Goal: Task Accomplishment & Management: Use online tool/utility

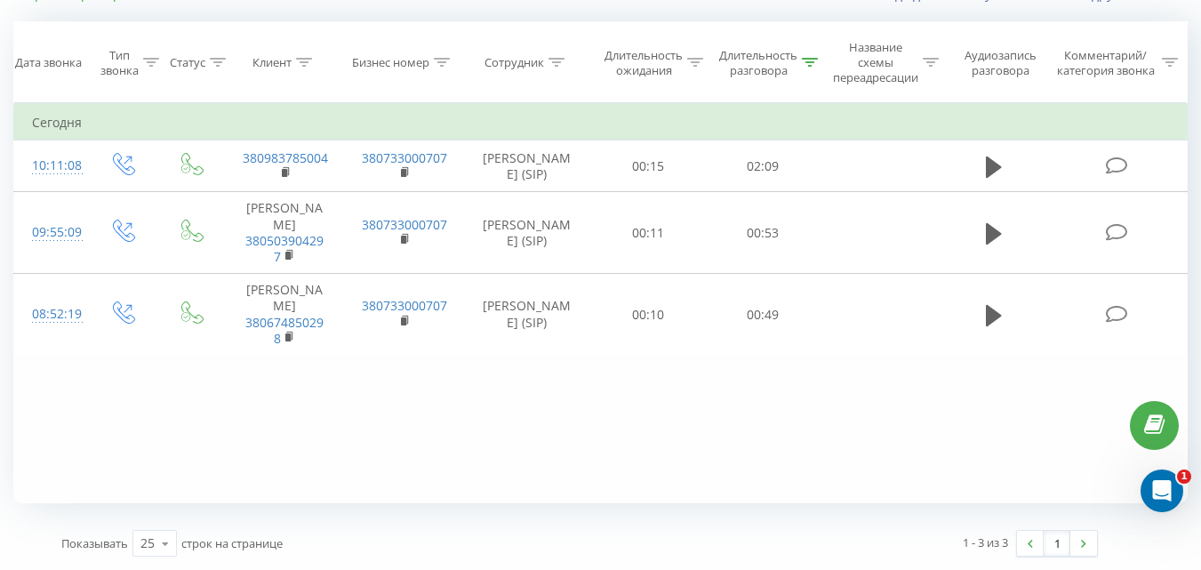
scroll to position [140, 0]
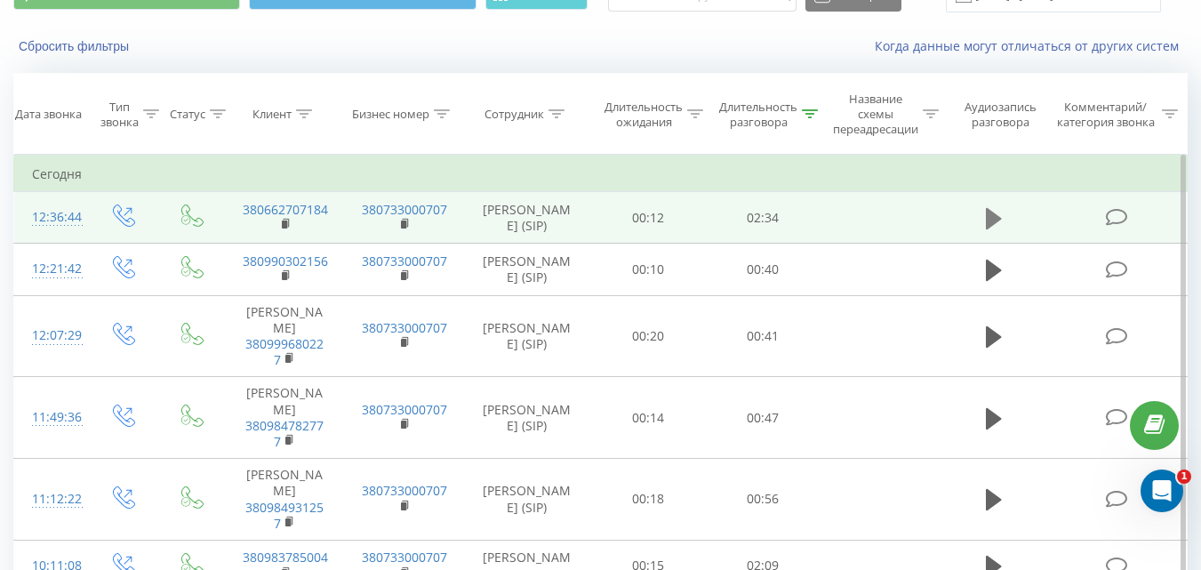
click at [991, 221] on icon at bounding box center [994, 218] width 16 height 21
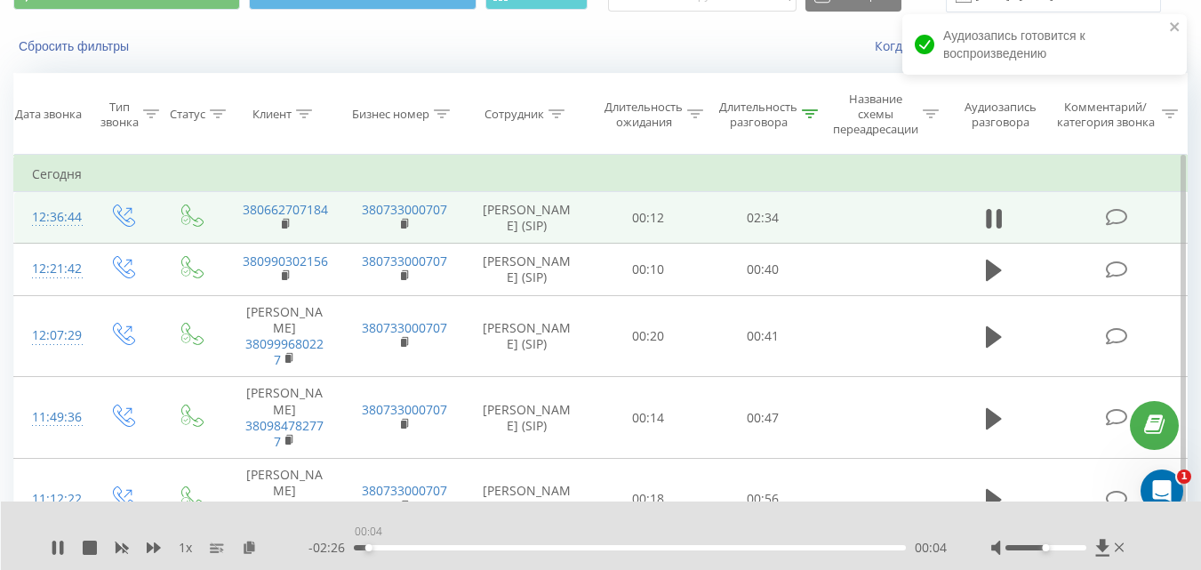
click at [368, 546] on div "00:04" at bounding box center [630, 547] width 552 height 5
click at [406, 549] on div "00:04" at bounding box center [630, 547] width 552 height 5
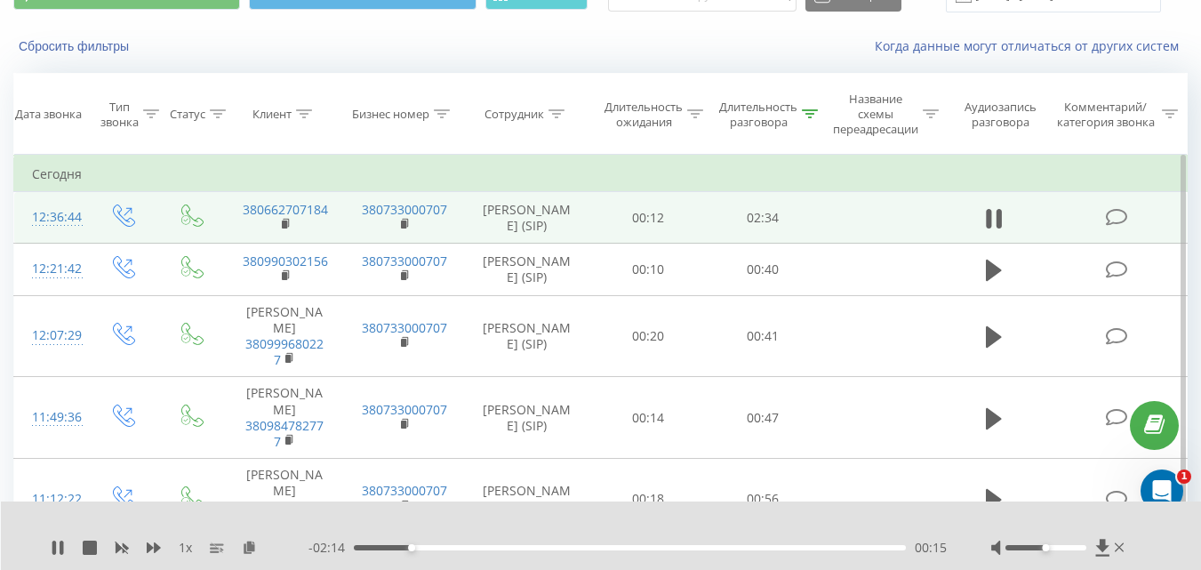
click at [435, 545] on div "00:15" at bounding box center [630, 547] width 552 height 5
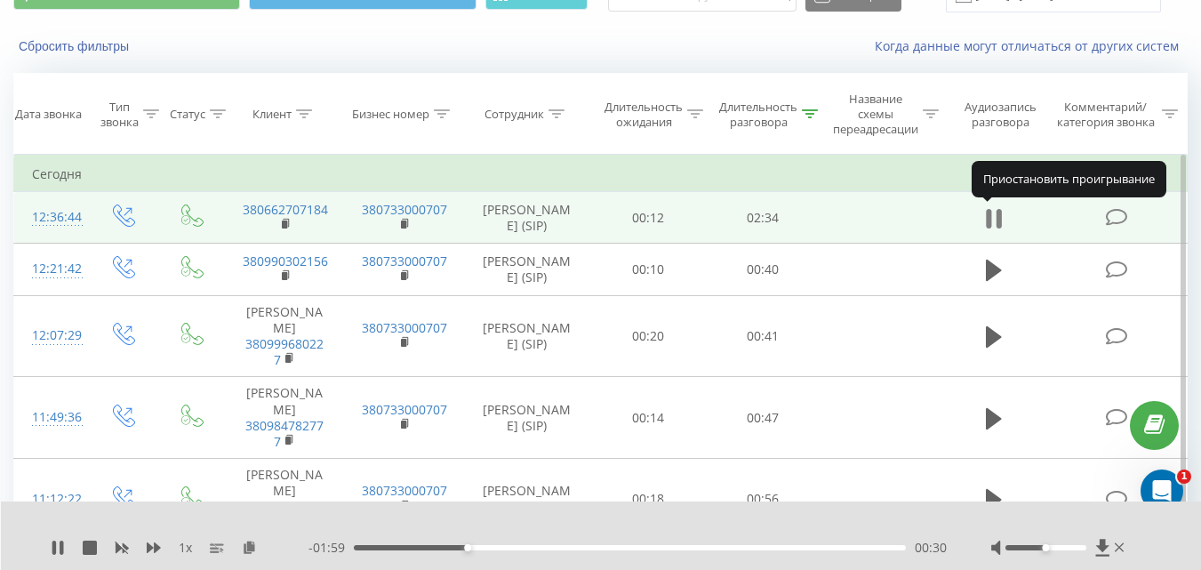
click at [996, 216] on icon at bounding box center [994, 218] width 16 height 25
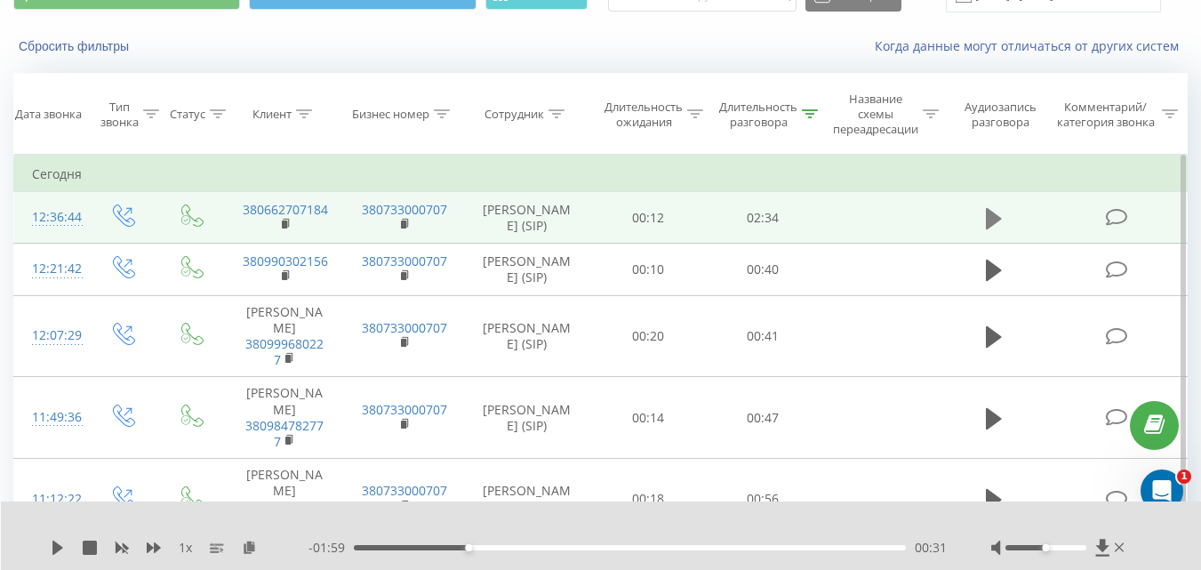
click at [988, 217] on icon at bounding box center [994, 218] width 16 height 21
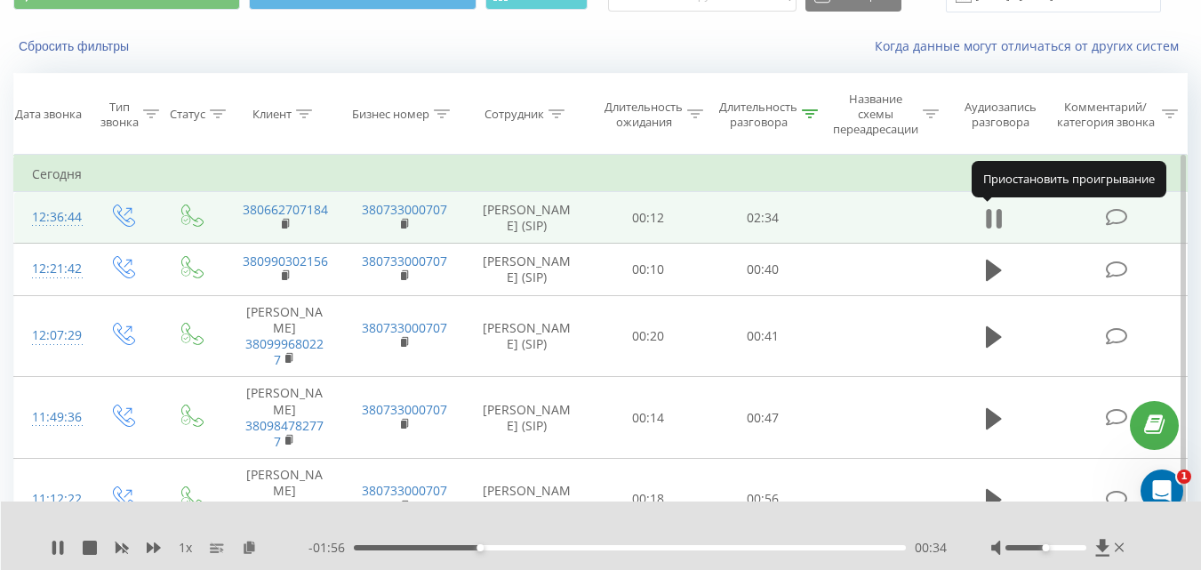
click at [990, 218] on icon at bounding box center [989, 219] width 5 height 20
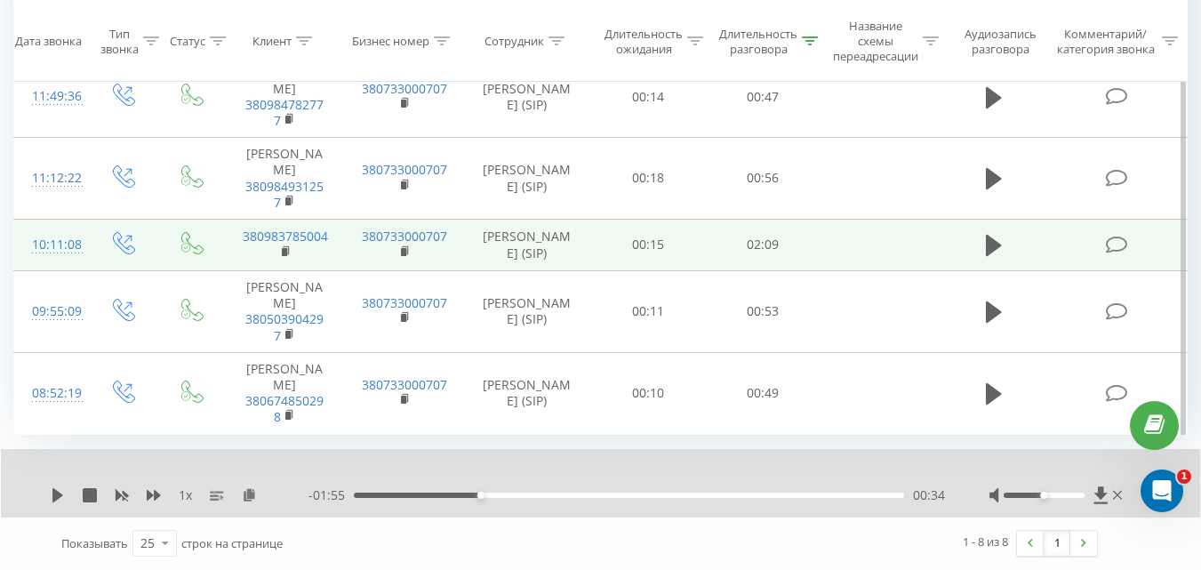
scroll to position [523, 0]
